Goal: Task Accomplishment & Management: Manage account settings

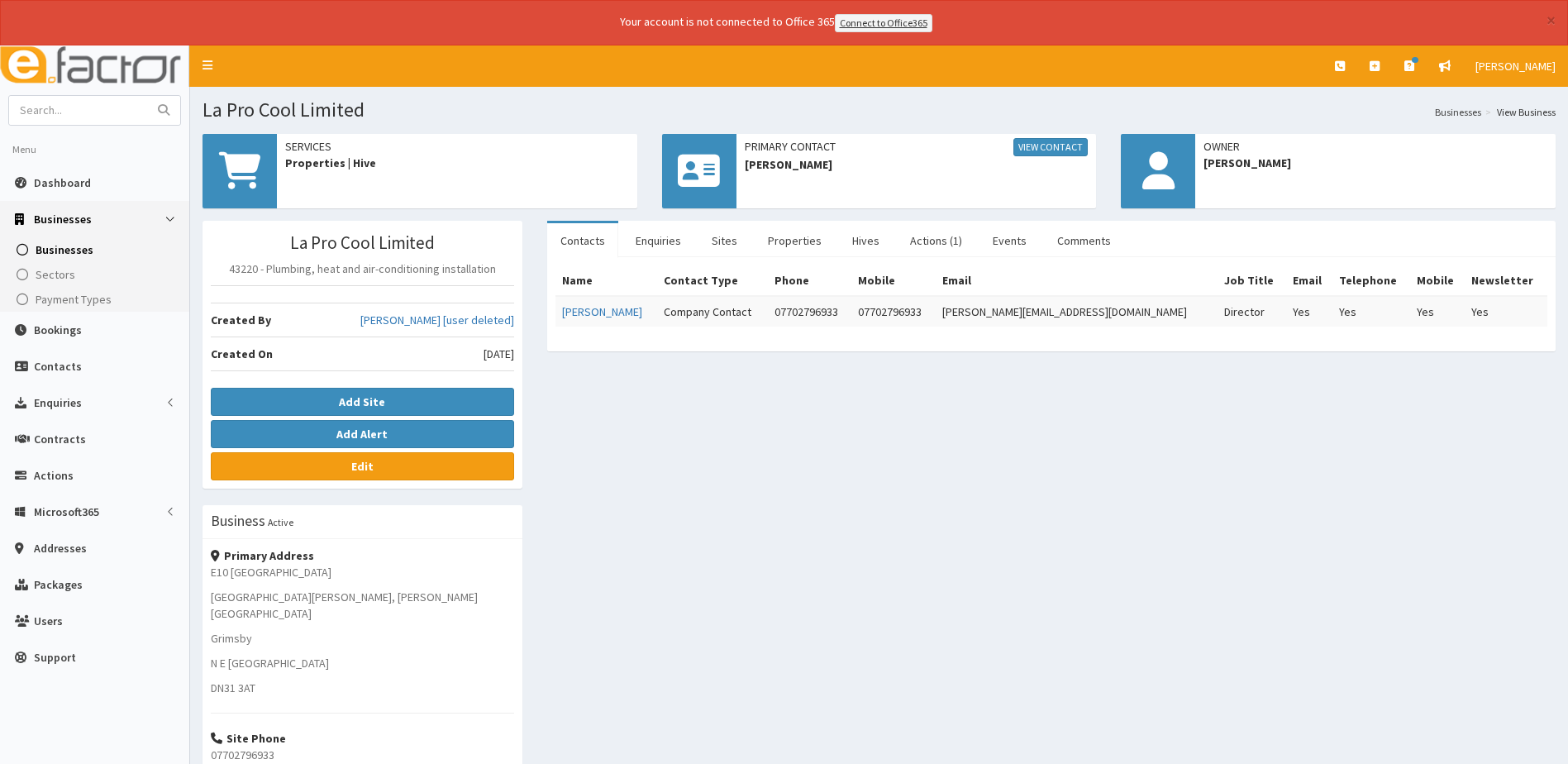
scroll to position [91, 0]
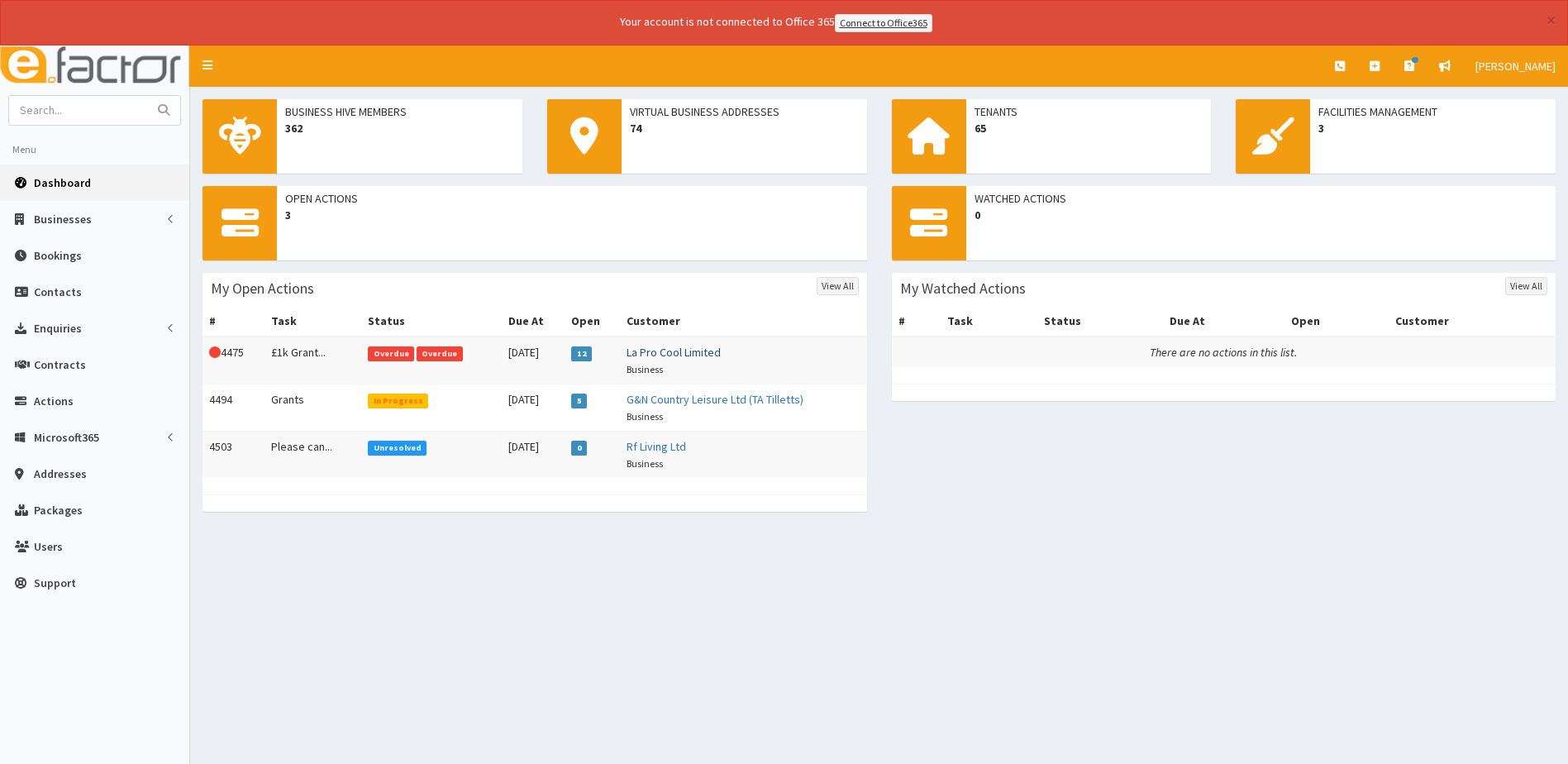
click at [669, 350] on link "La Pro Cool Limited" at bounding box center [673, 352] width 94 height 15
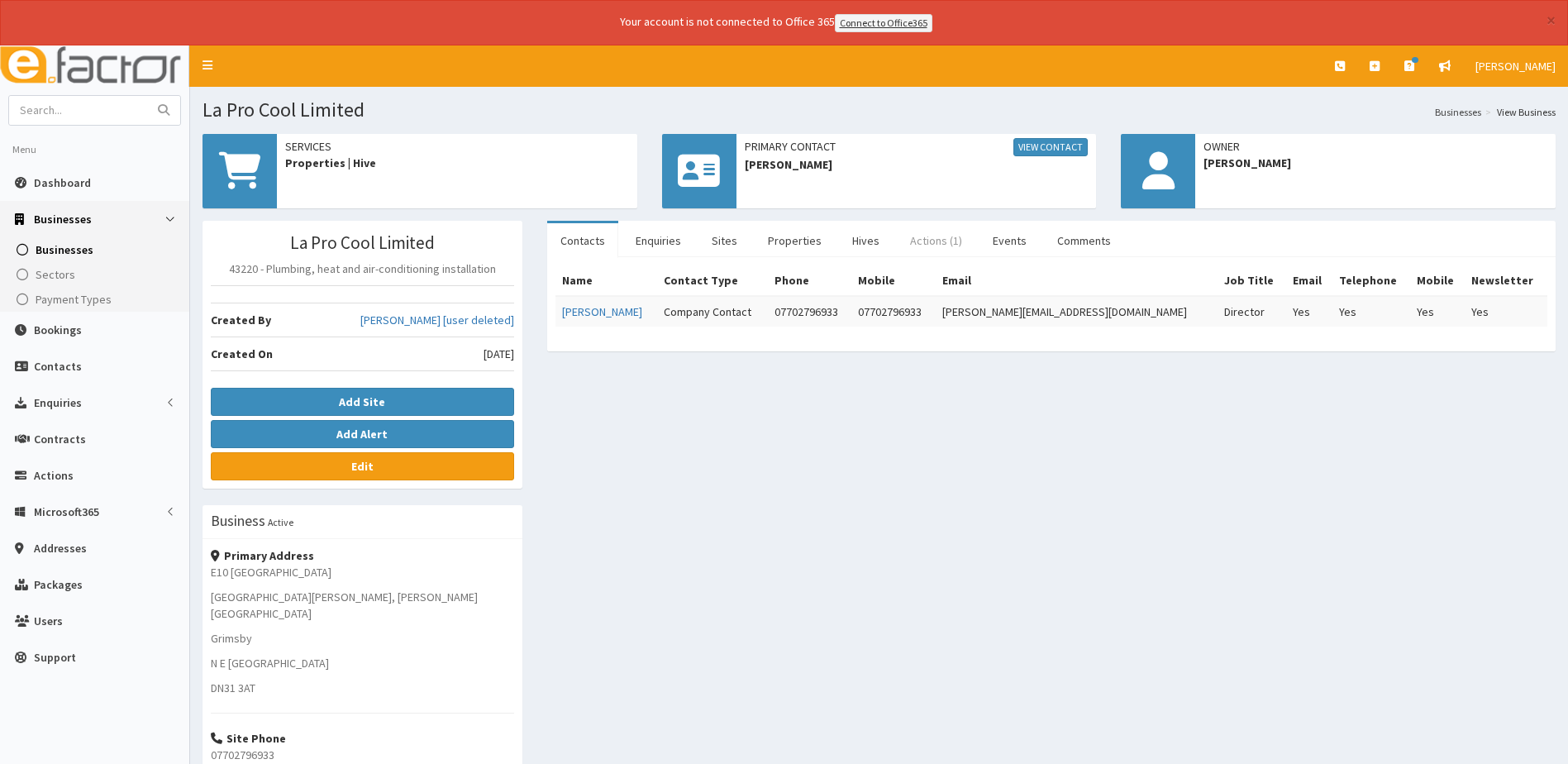
click at [923, 241] on link "Actions (1)" at bounding box center [936, 240] width 79 height 35
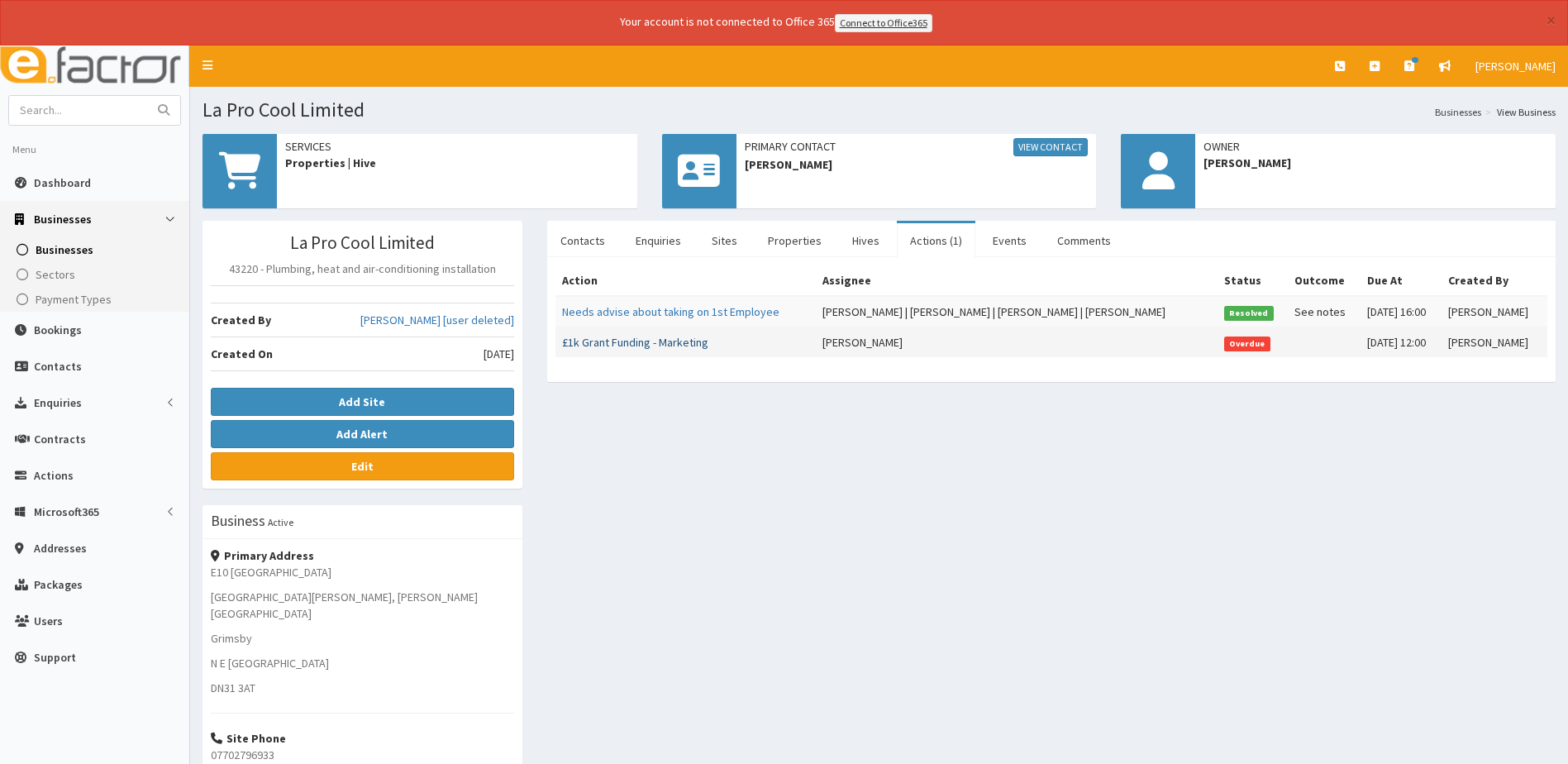
click at [669, 338] on link "£1k Grant Funding - Marketing" at bounding box center [635, 342] width 146 height 15
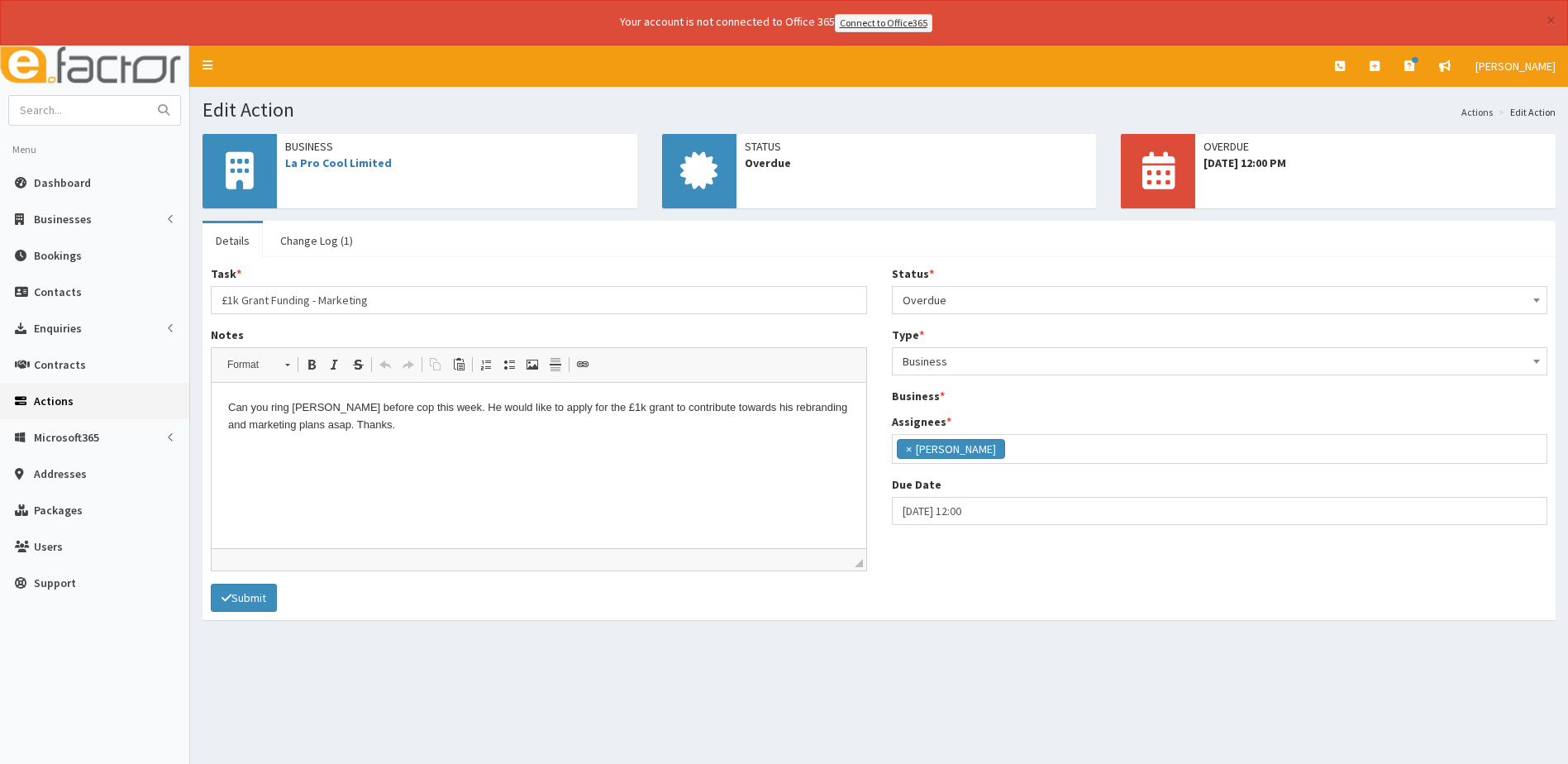
scroll to position [58, 0]
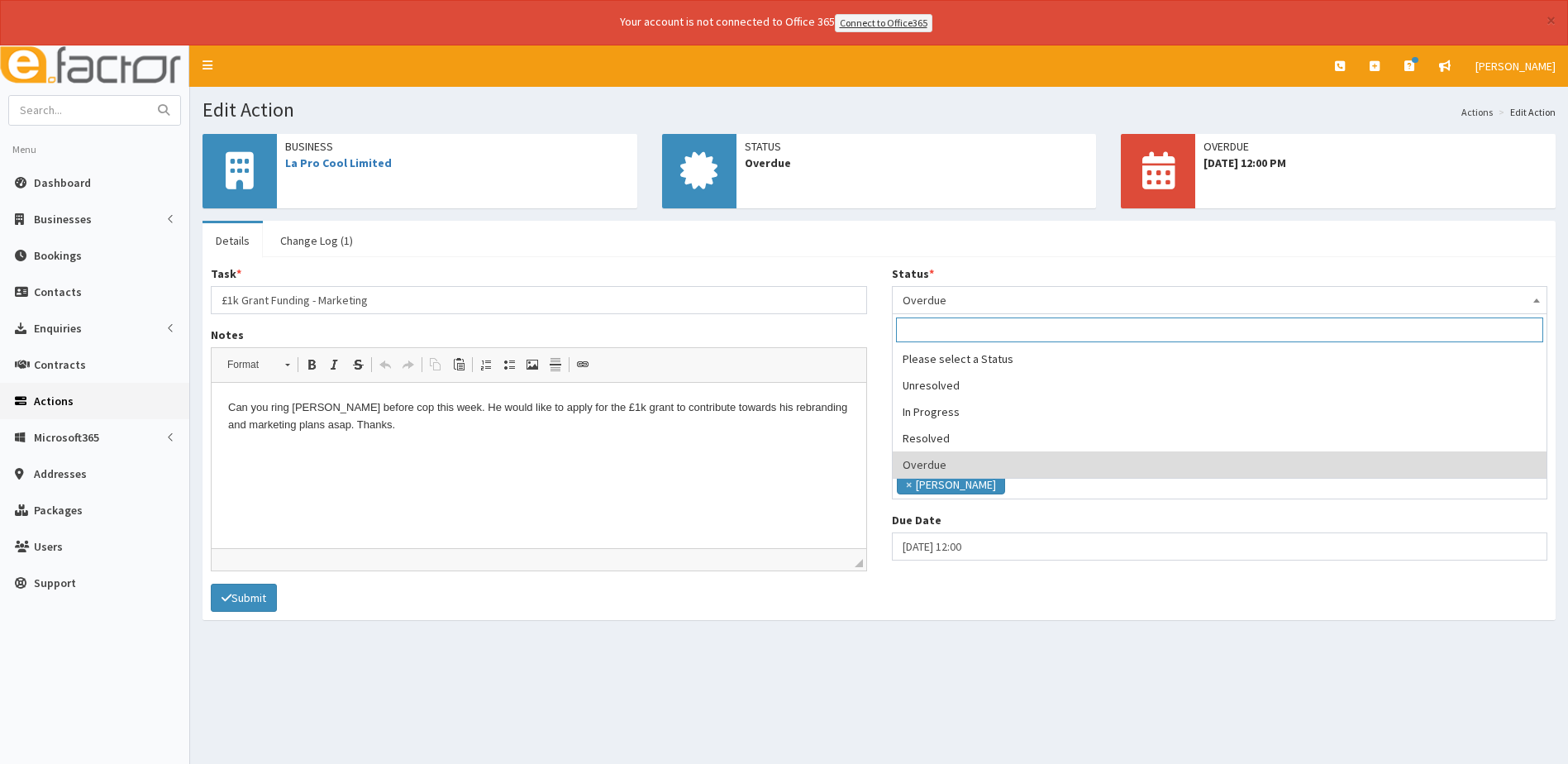
click at [1540, 297] on span at bounding box center [1536, 298] width 17 height 23
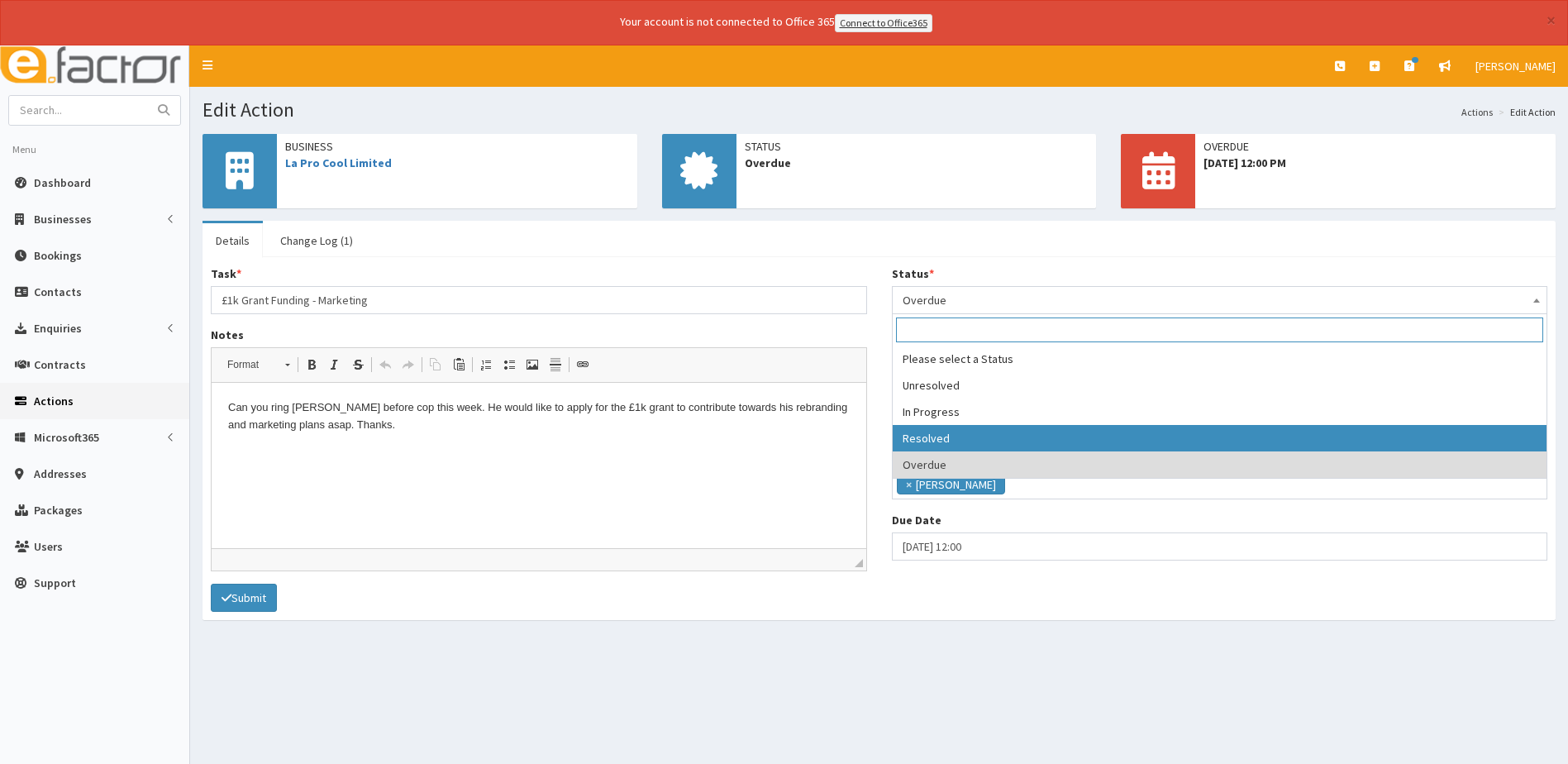
select select "3"
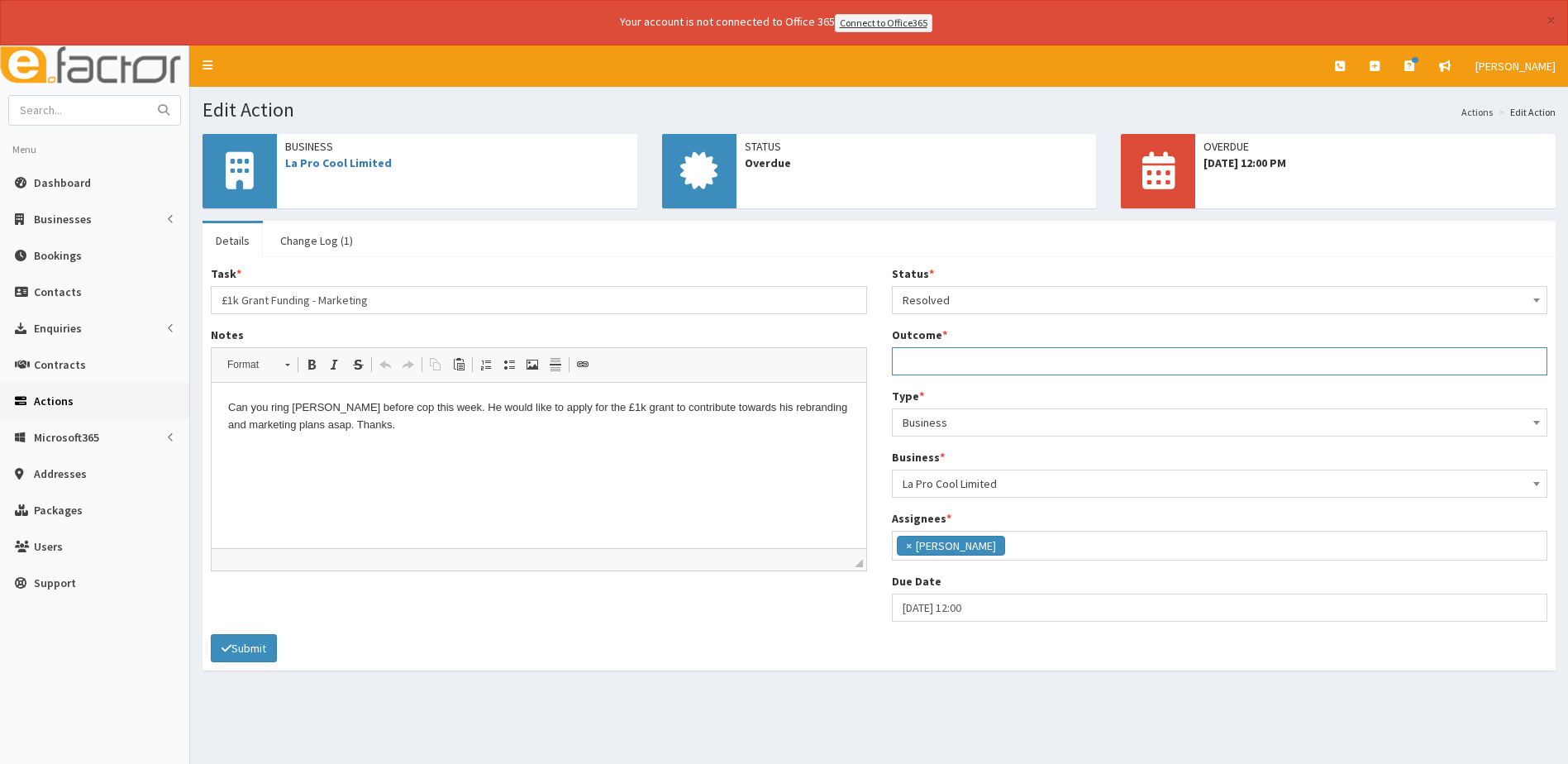
click at [925, 366] on input "Outcome *" at bounding box center [1220, 361] width 656 height 28
type input "called and arranged a meeting"
click at [457, 416] on p "Can you ring Lewis Austwick before cop this week. He would like to apply for th…" at bounding box center [538, 415] width 621 height 35
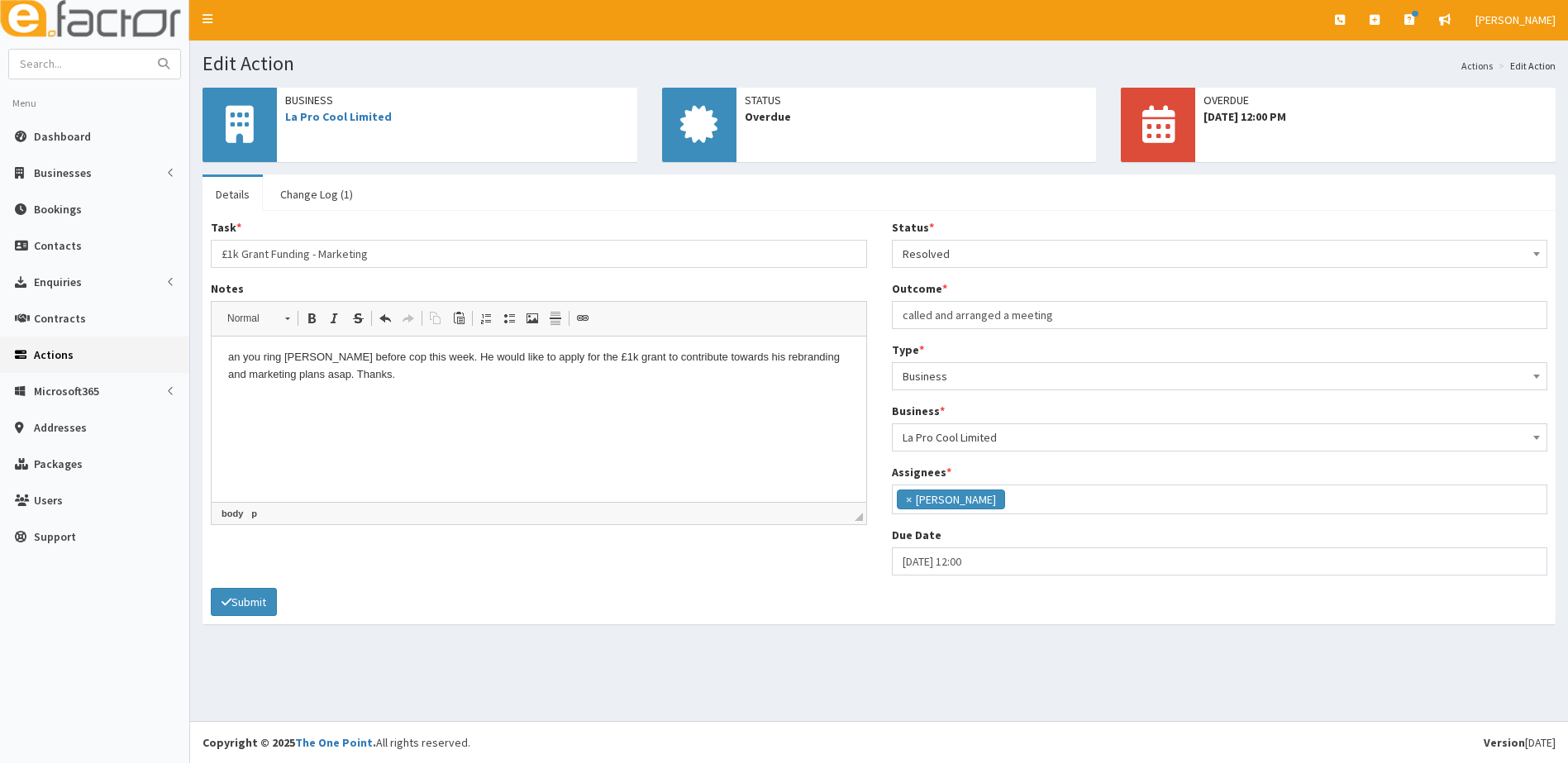
click at [316, 375] on p "an you ring Lewis Austwick before cop this week. He would like to apply for the…" at bounding box center [538, 365] width 621 height 35
click at [468, 380] on p "an you ring Lewis Austwick before cop this week. He would like to apply for the…" at bounding box center [538, 365] width 621 height 35
click at [265, 608] on button "Submit" at bounding box center [244, 602] width 66 height 28
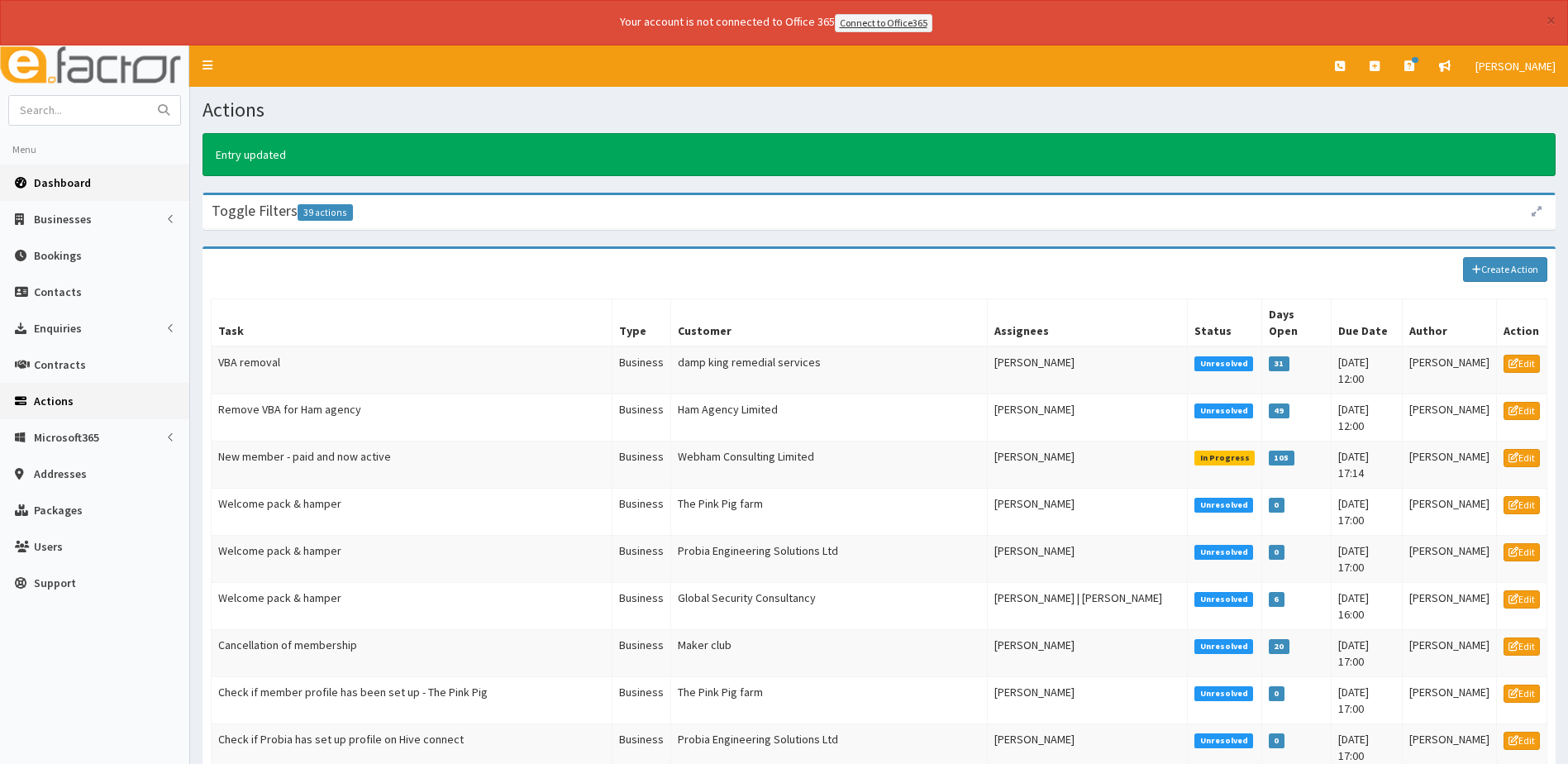
click at [67, 182] on span "Dashboard" at bounding box center [62, 182] width 57 height 15
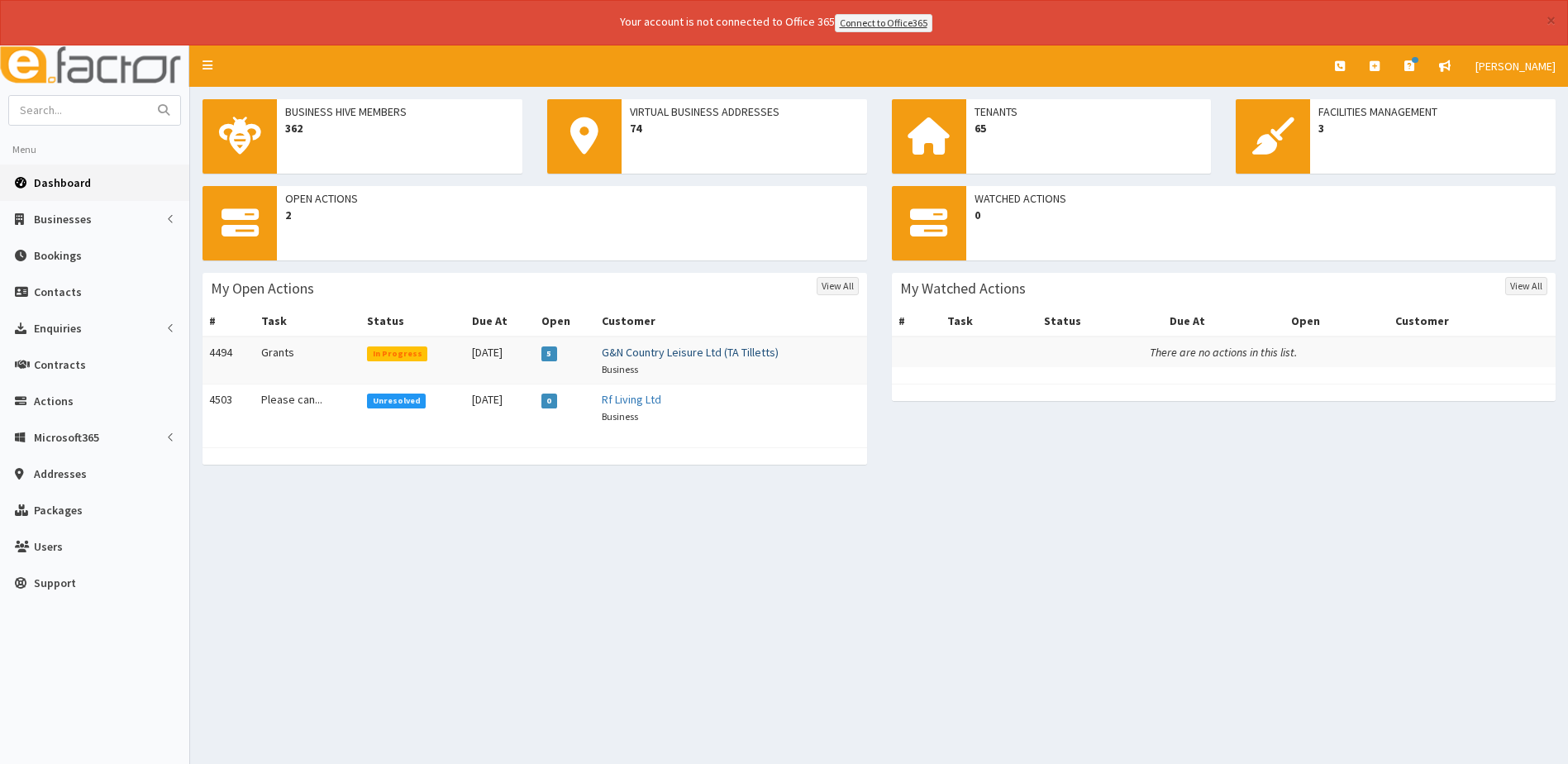
click at [654, 350] on link "G&N Country Leisure Ltd (TA Tilletts)" at bounding box center [690, 352] width 177 height 15
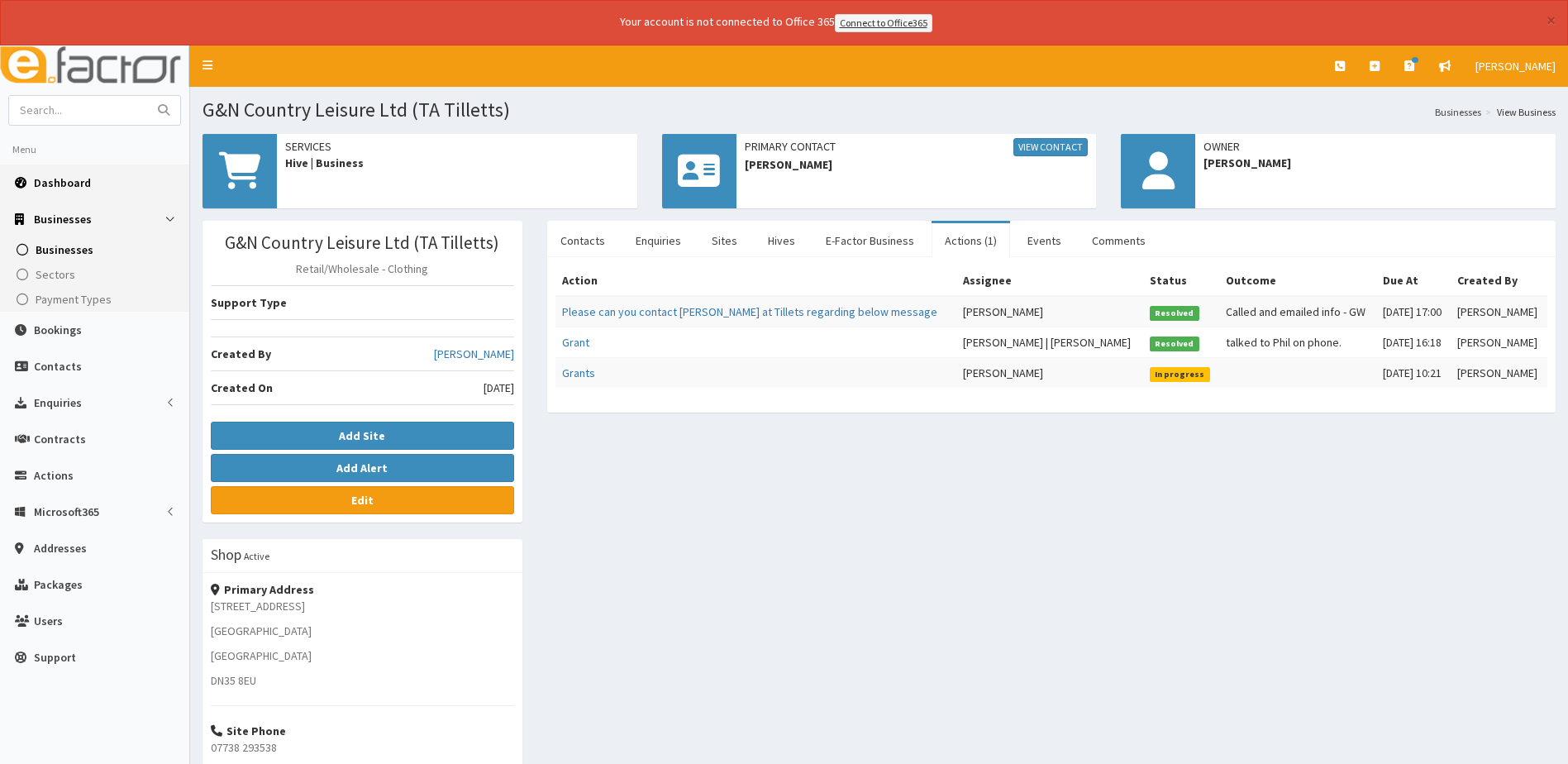
click at [64, 180] on span "Dashboard" at bounding box center [62, 182] width 57 height 15
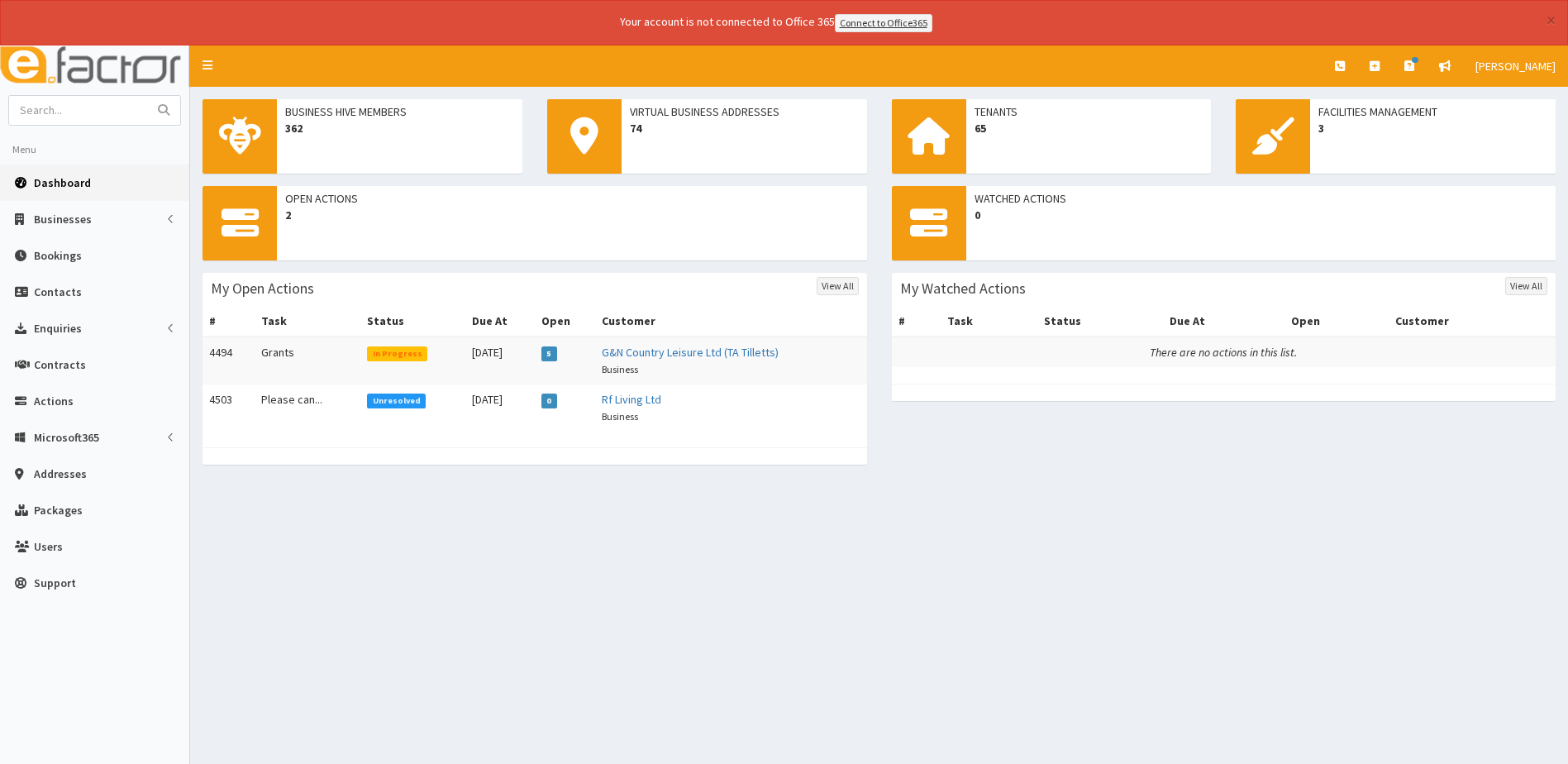
click at [642, 407] on td "Rf Living Ltd Business" at bounding box center [731, 406] width 272 height 47
click at [635, 397] on link "Rf Living Ltd" at bounding box center [631, 399] width 59 height 15
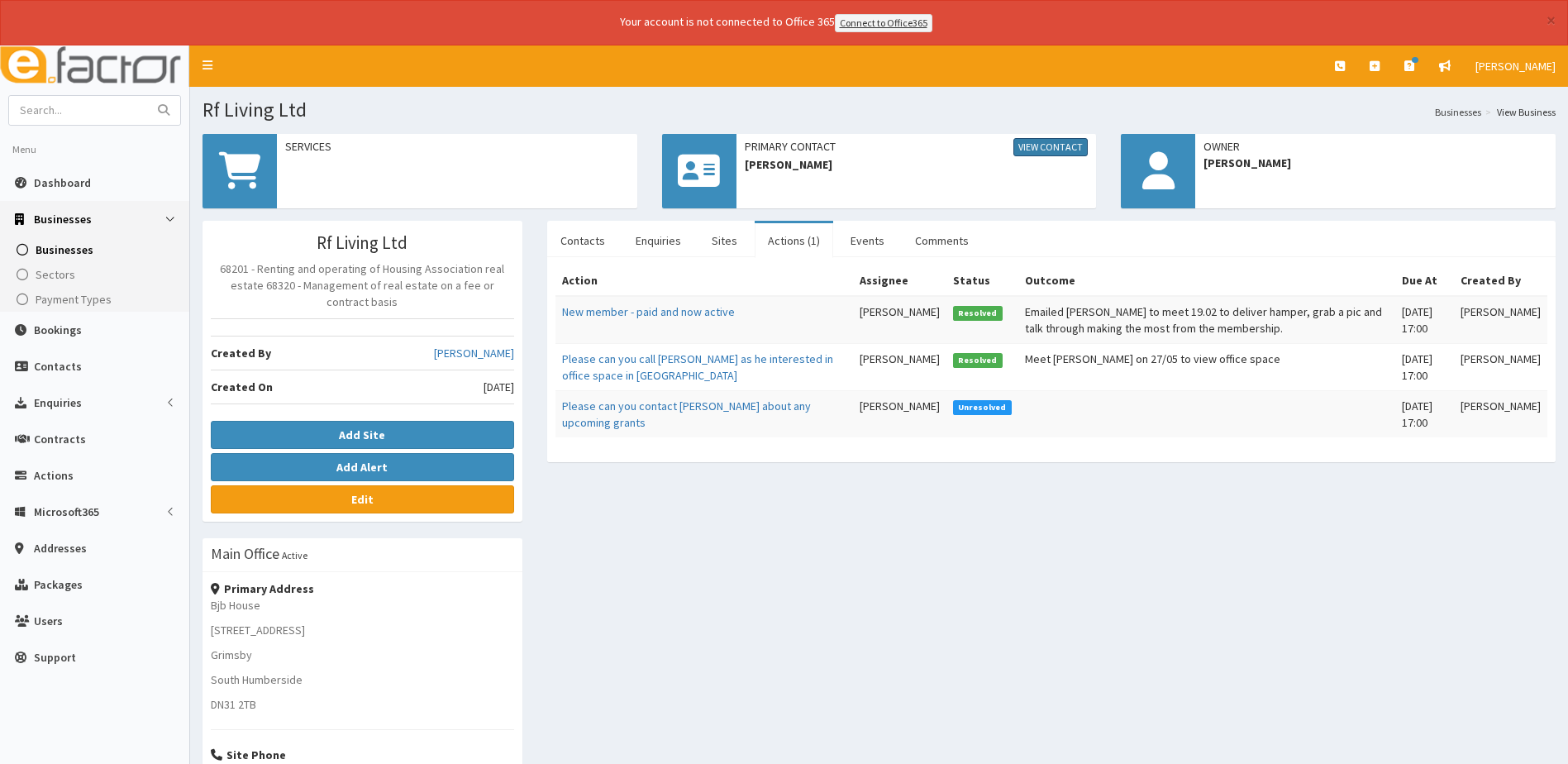
click at [1049, 147] on link "View Contact" at bounding box center [1050, 147] width 74 height 18
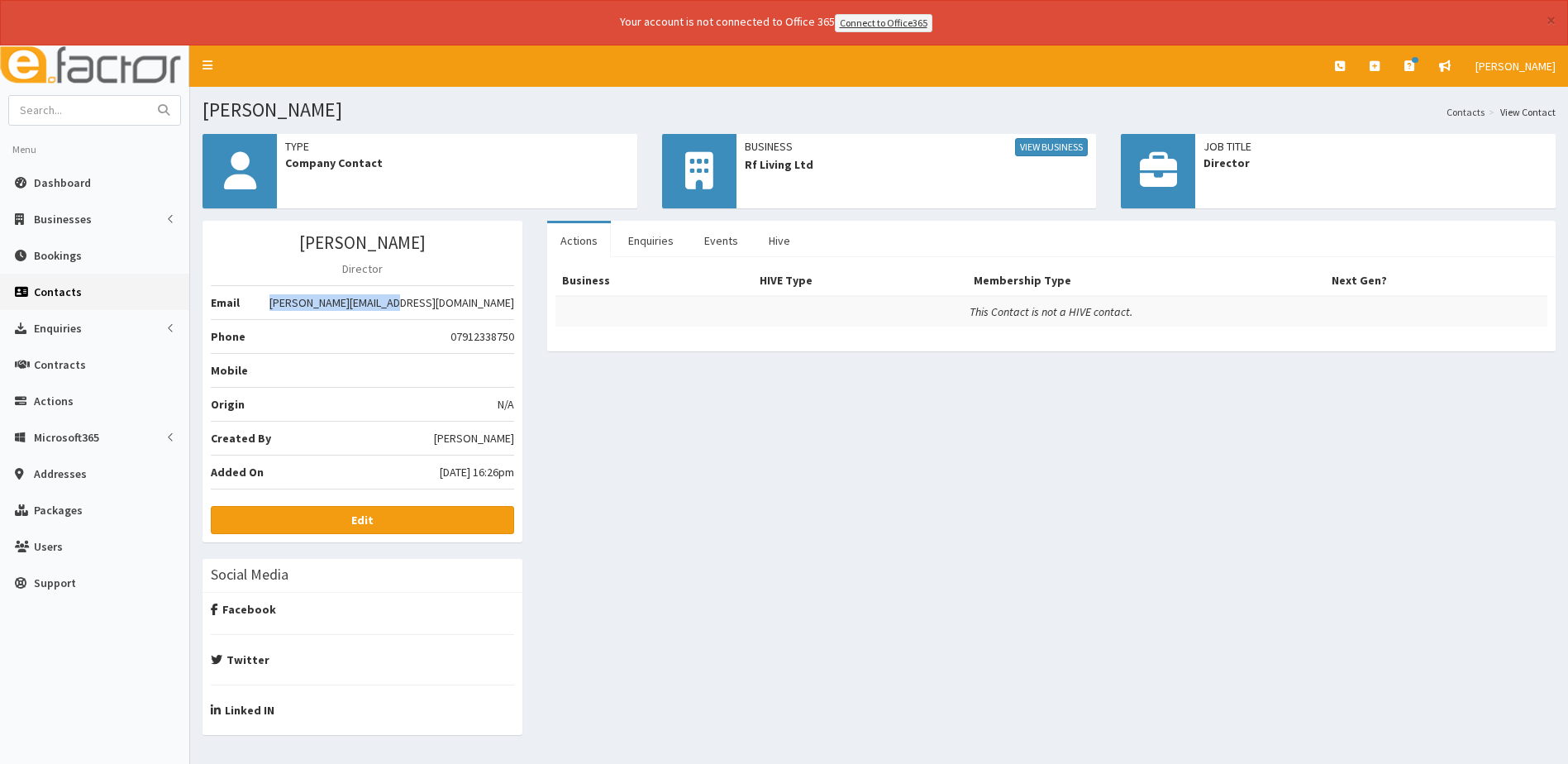
drag, startPoint x: 397, startPoint y: 300, endPoint x: 512, endPoint y: 306, distance: 114.2
click at [512, 306] on li "Email [PERSON_NAME][EMAIL_ADDRESS][DOMAIN_NAME]" at bounding box center [362, 302] width 303 height 35
copy li "[PERSON_NAME][EMAIL_ADDRESS][DOMAIN_NAME]"
click at [62, 172] on link "Dashboard" at bounding box center [94, 182] width 189 height 36
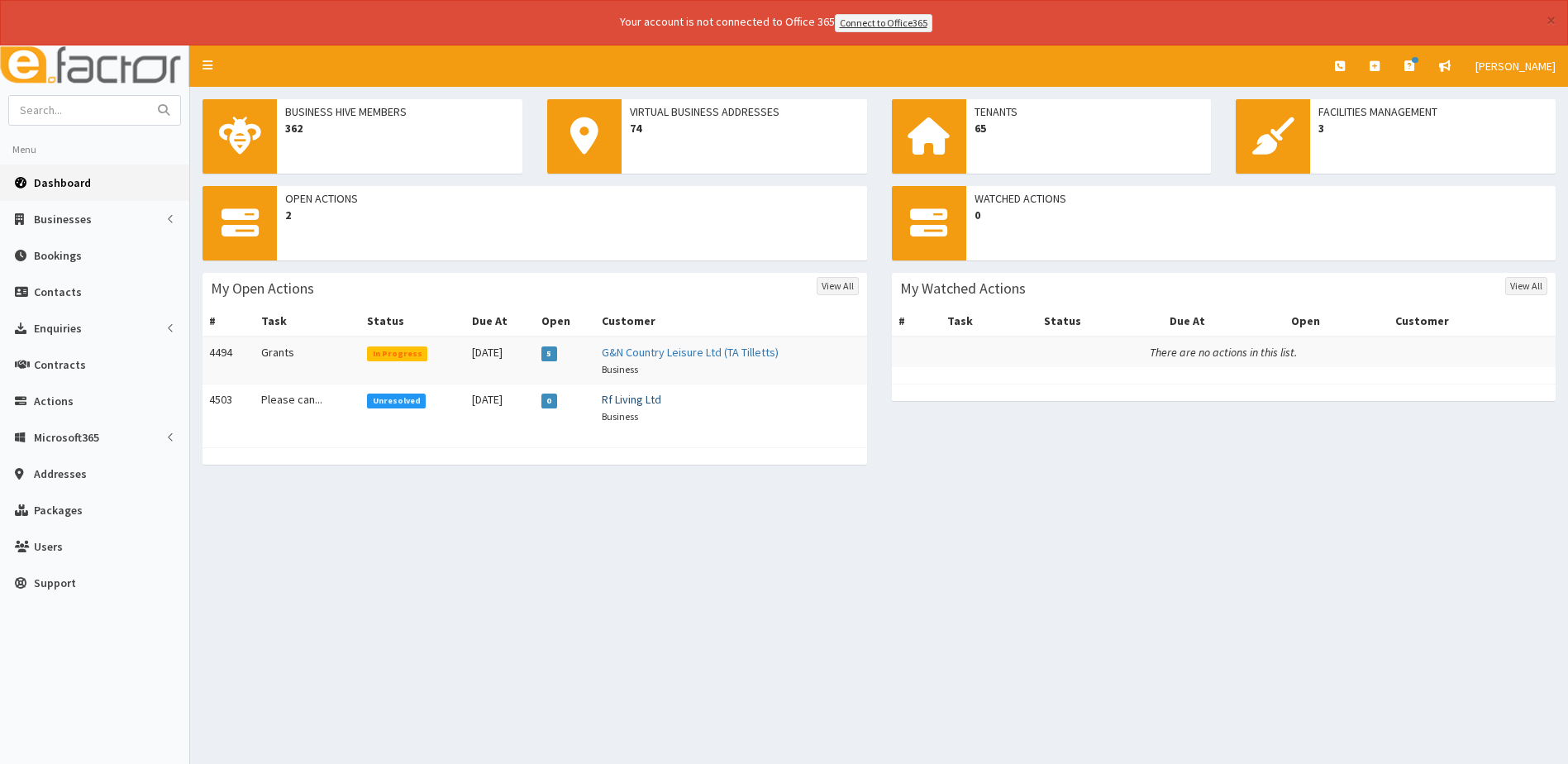
click at [652, 403] on link "Rf Living Ltd" at bounding box center [631, 399] width 59 height 15
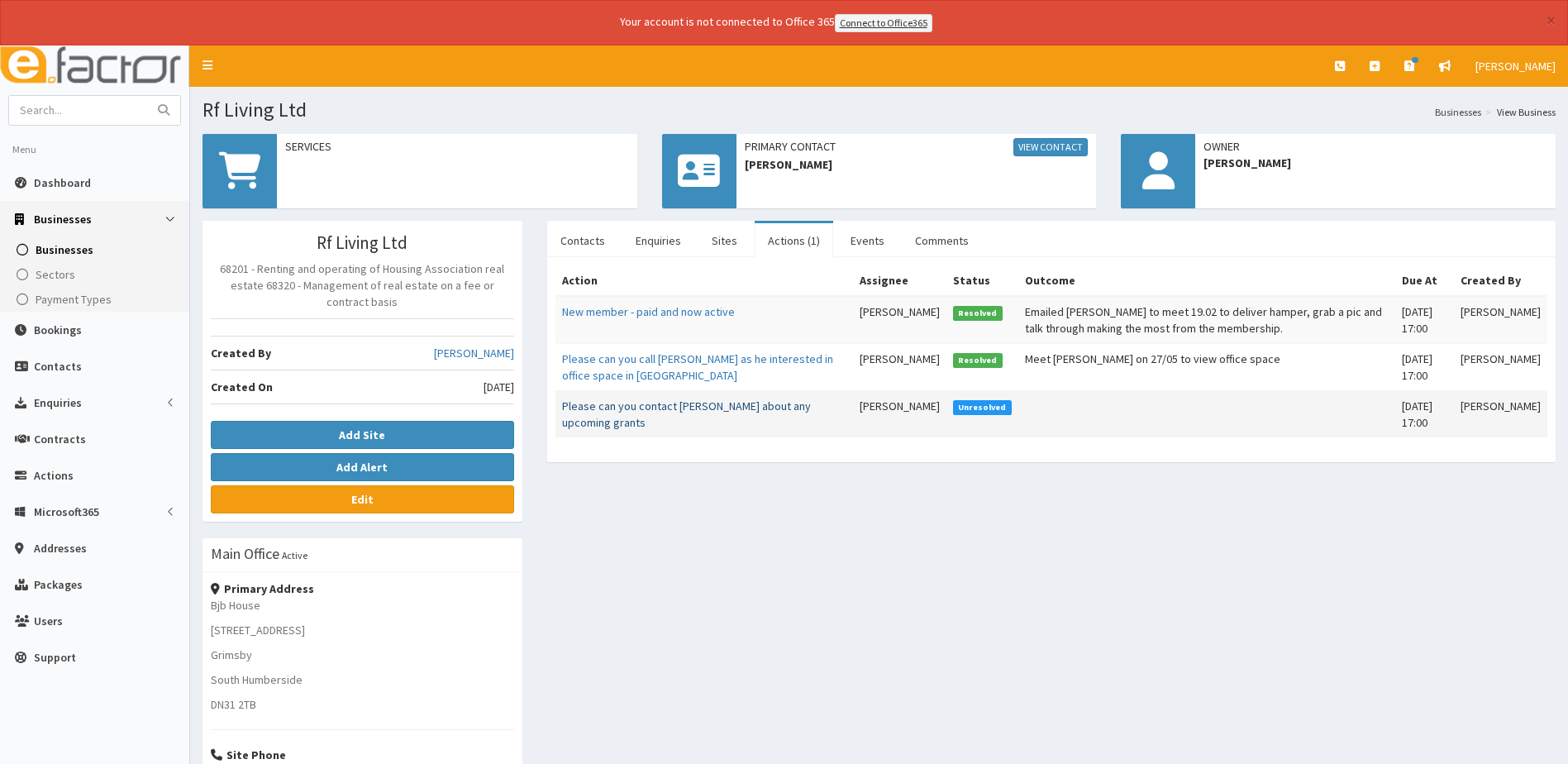
click at [673, 407] on link "Please can you contact Michael about any upcoming grants" at bounding box center [686, 413] width 249 height 31
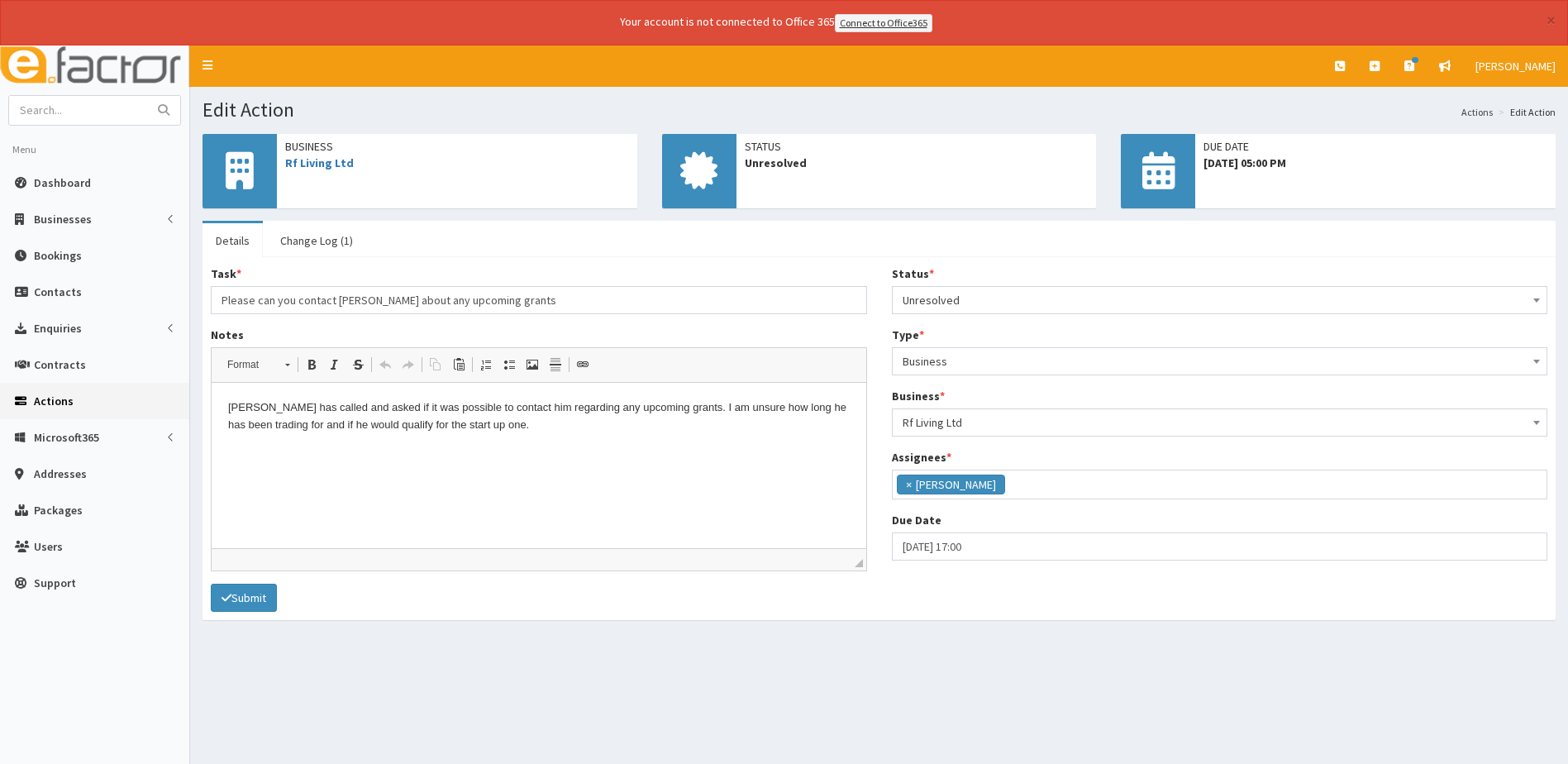
click at [1536, 298] on b at bounding box center [1536, 300] width 7 height 4
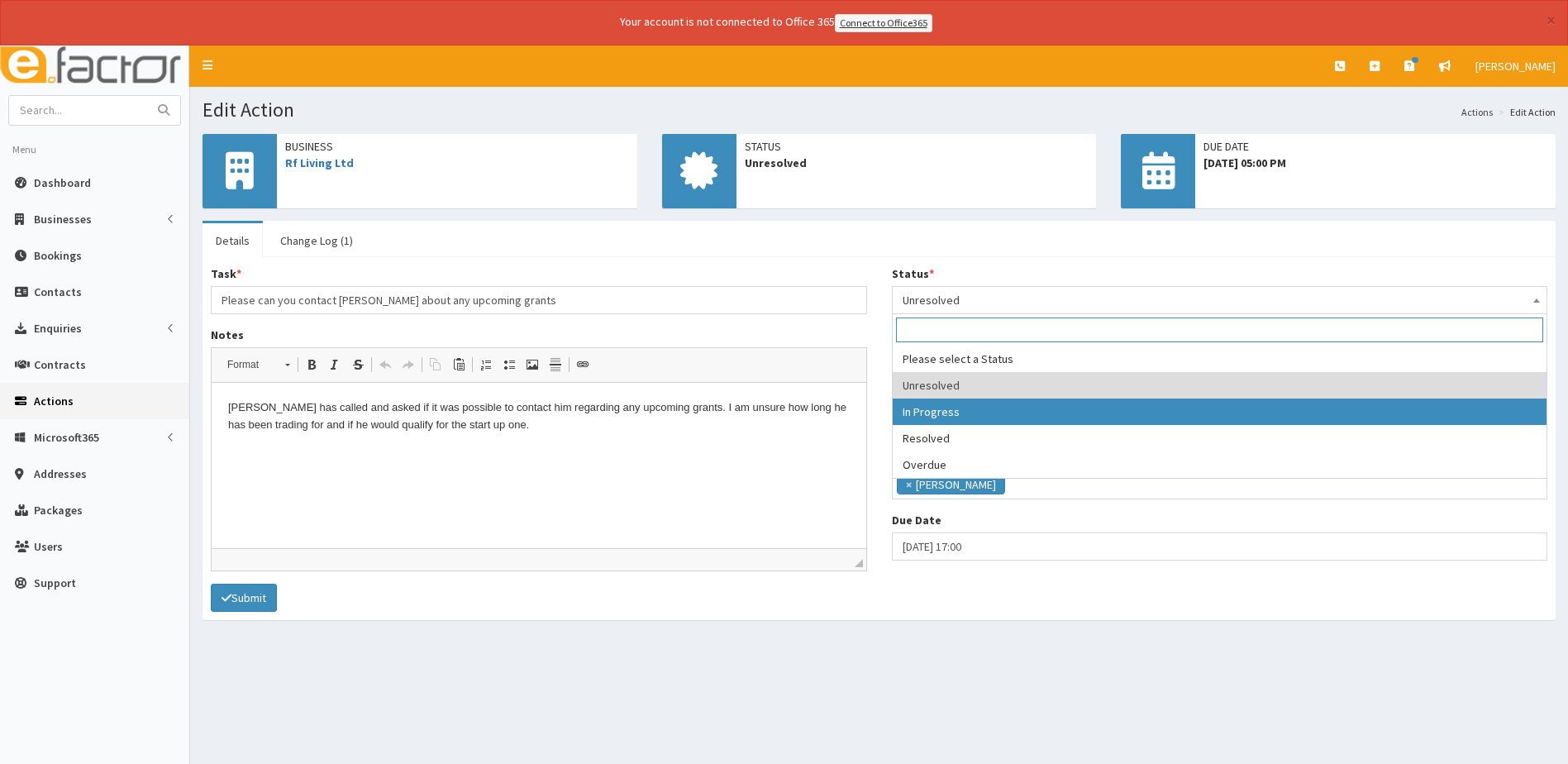
select select "2"
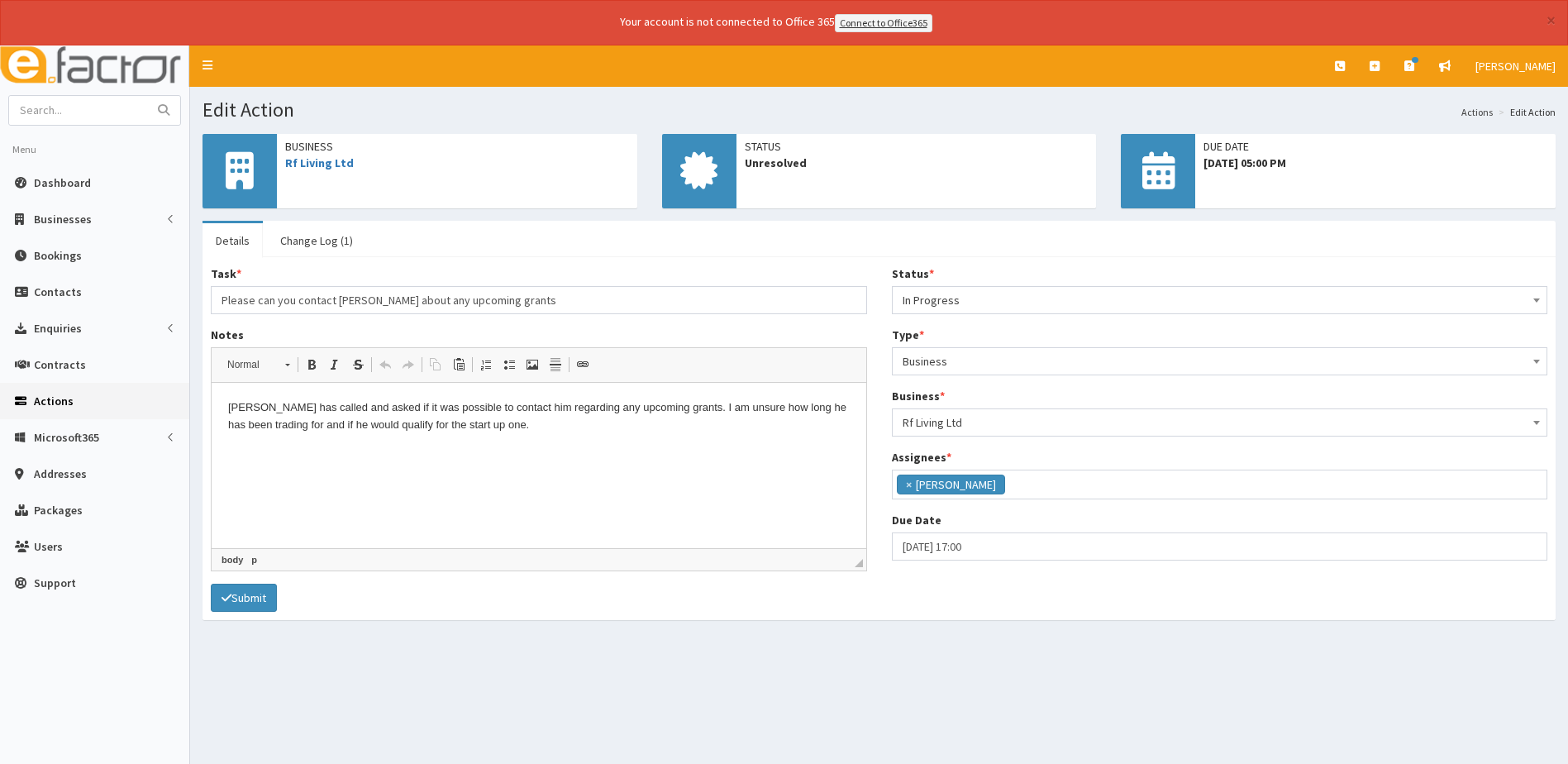
click at [552, 426] on p "Michael has called and asked if it was possible to contact him regarding any up…" at bounding box center [538, 415] width 621 height 35
drag, startPoint x: 241, startPoint y: 607, endPoint x: 251, endPoint y: 597, distance: 14.6
click at [242, 607] on button "Submit" at bounding box center [244, 597] width 66 height 28
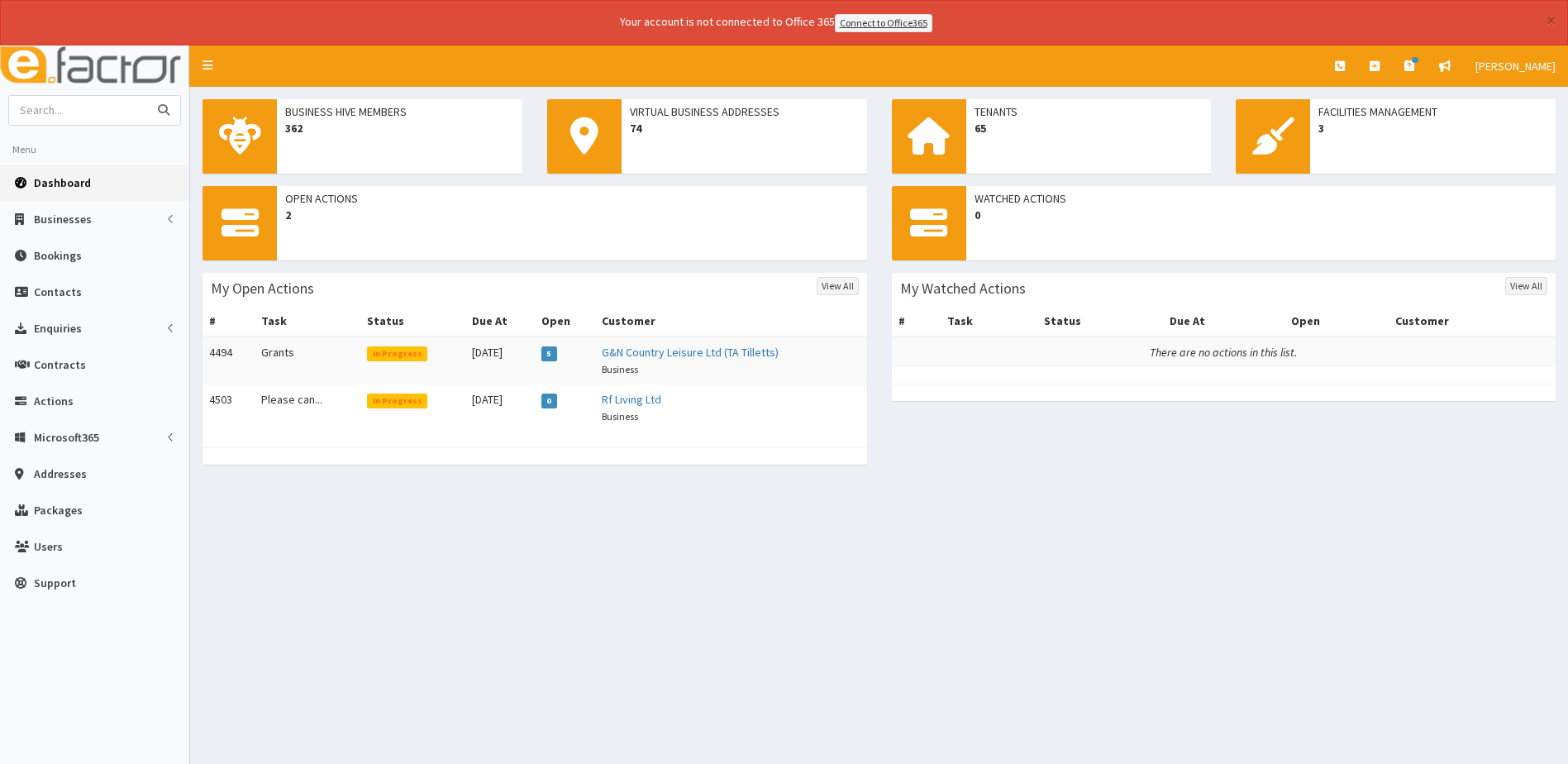
click at [47, 111] on input "text" at bounding box center [78, 110] width 139 height 29
type input "[PERSON_NAME]"
click at [147, 96] on button "submit" at bounding box center [163, 110] width 33 height 29
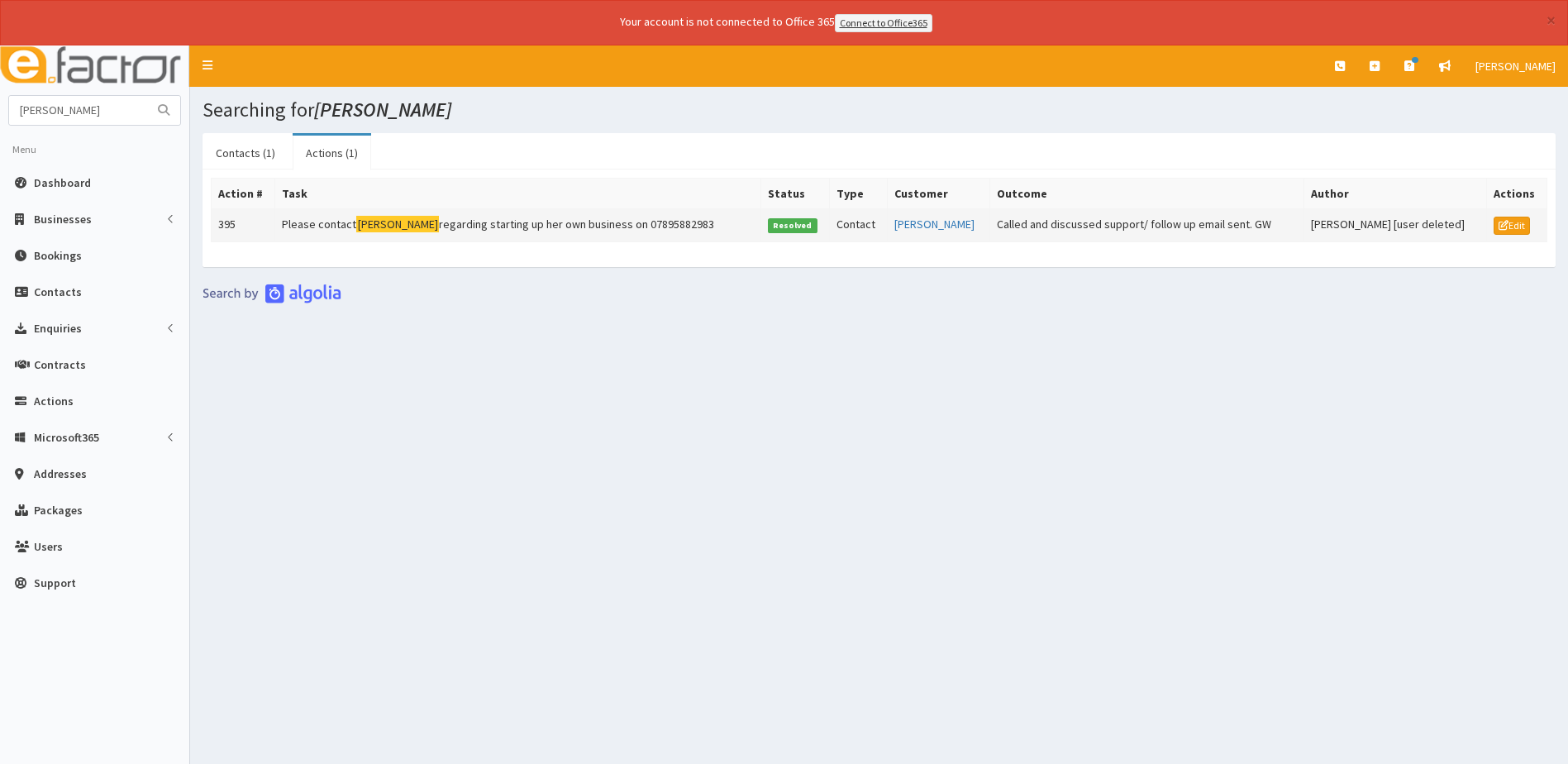
click at [481, 226] on td "Please contact Tracey regarding starting up her own business on 07895882983" at bounding box center [518, 224] width 486 height 33
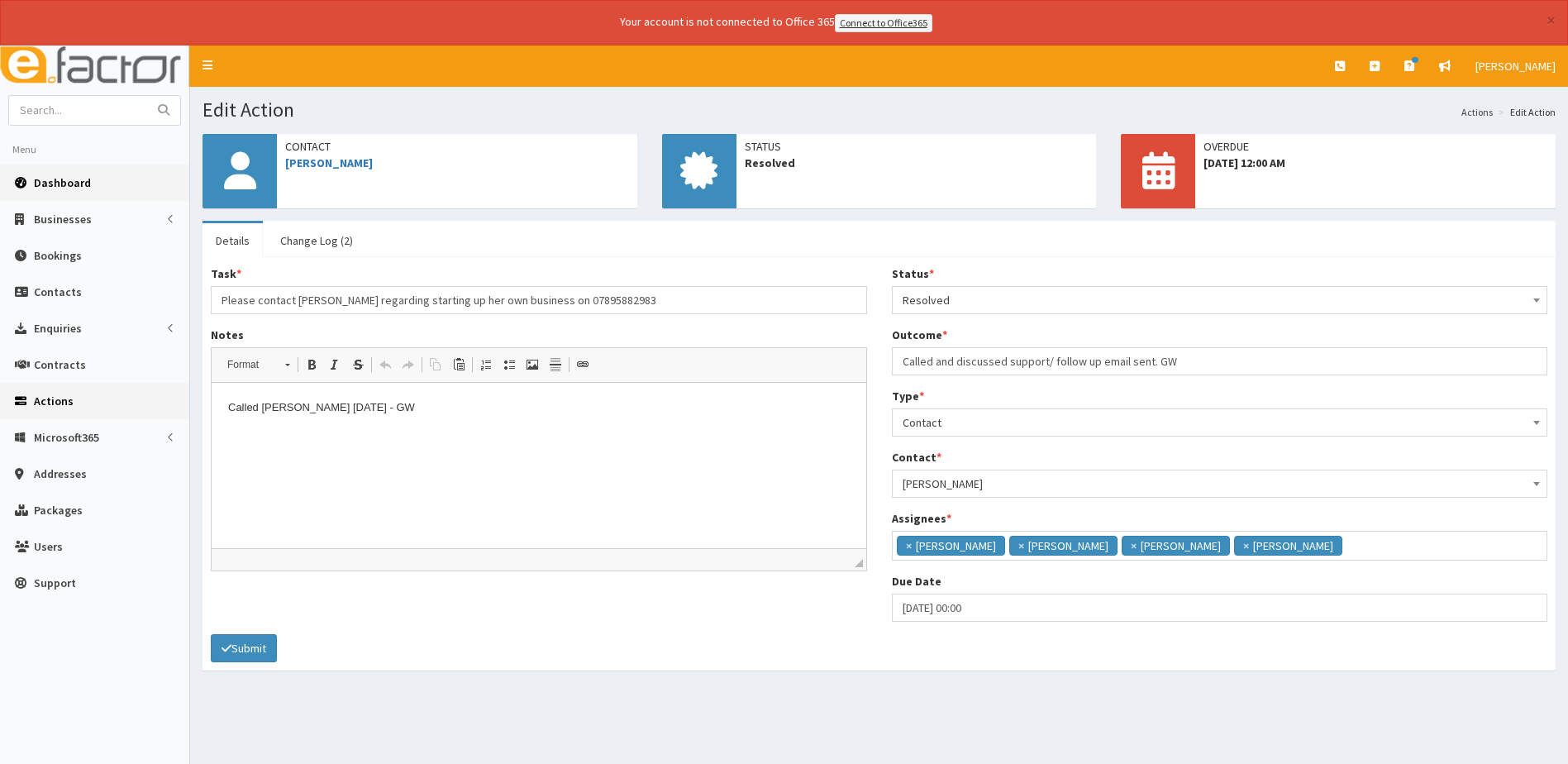
click at [52, 175] on span "Dashboard" at bounding box center [62, 182] width 57 height 15
